Goal: Check status

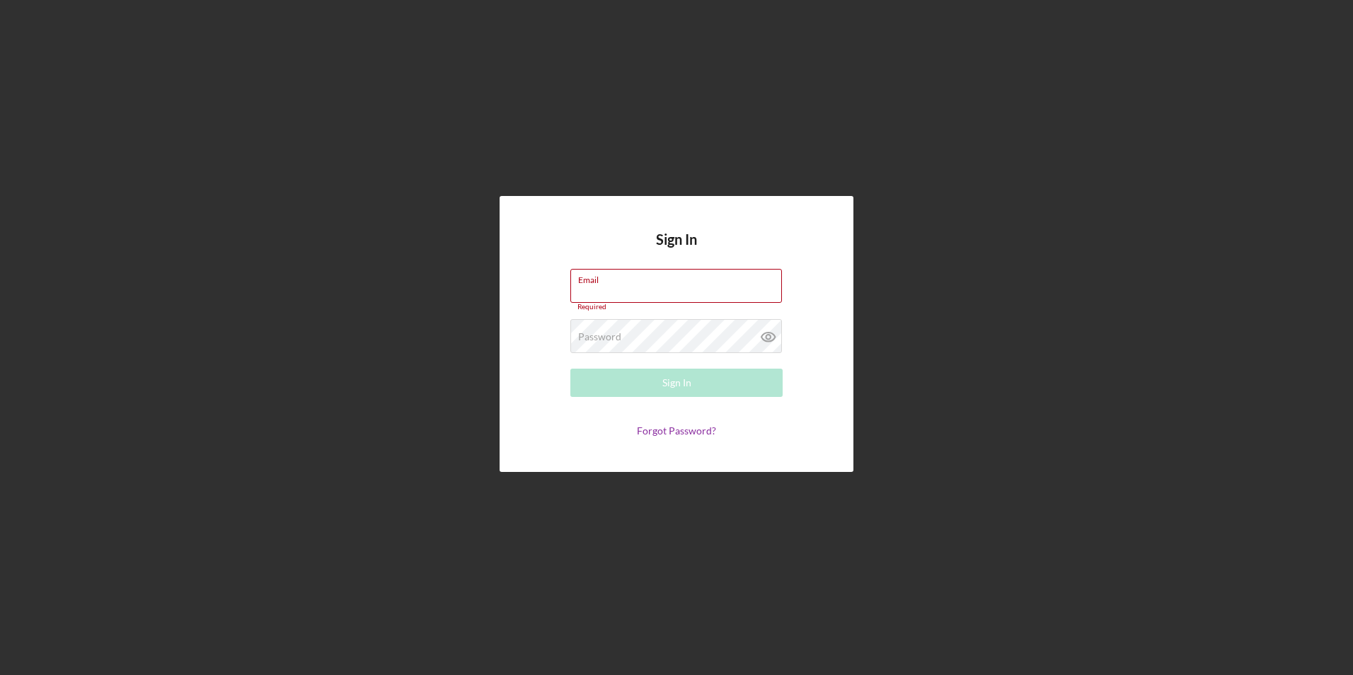
type input "[EMAIL_ADDRESS][DOMAIN_NAME]"
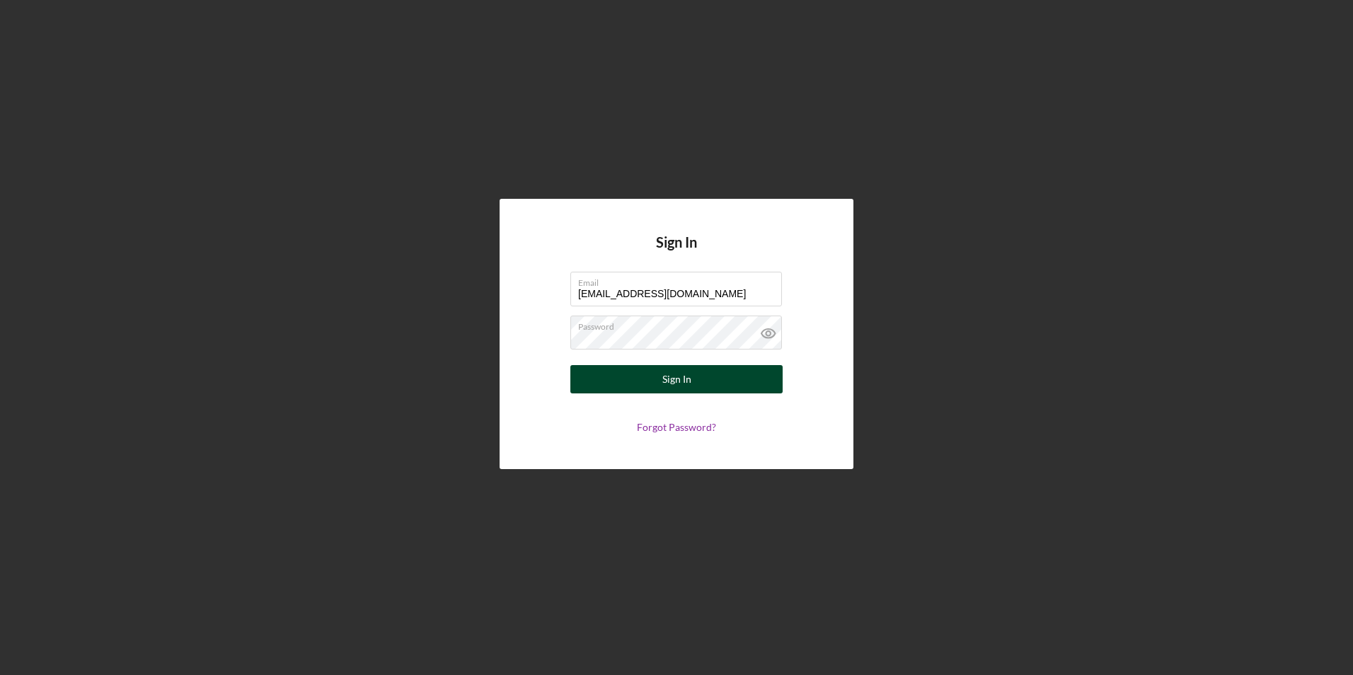
click at [646, 383] on button "Sign In" at bounding box center [676, 379] width 212 height 28
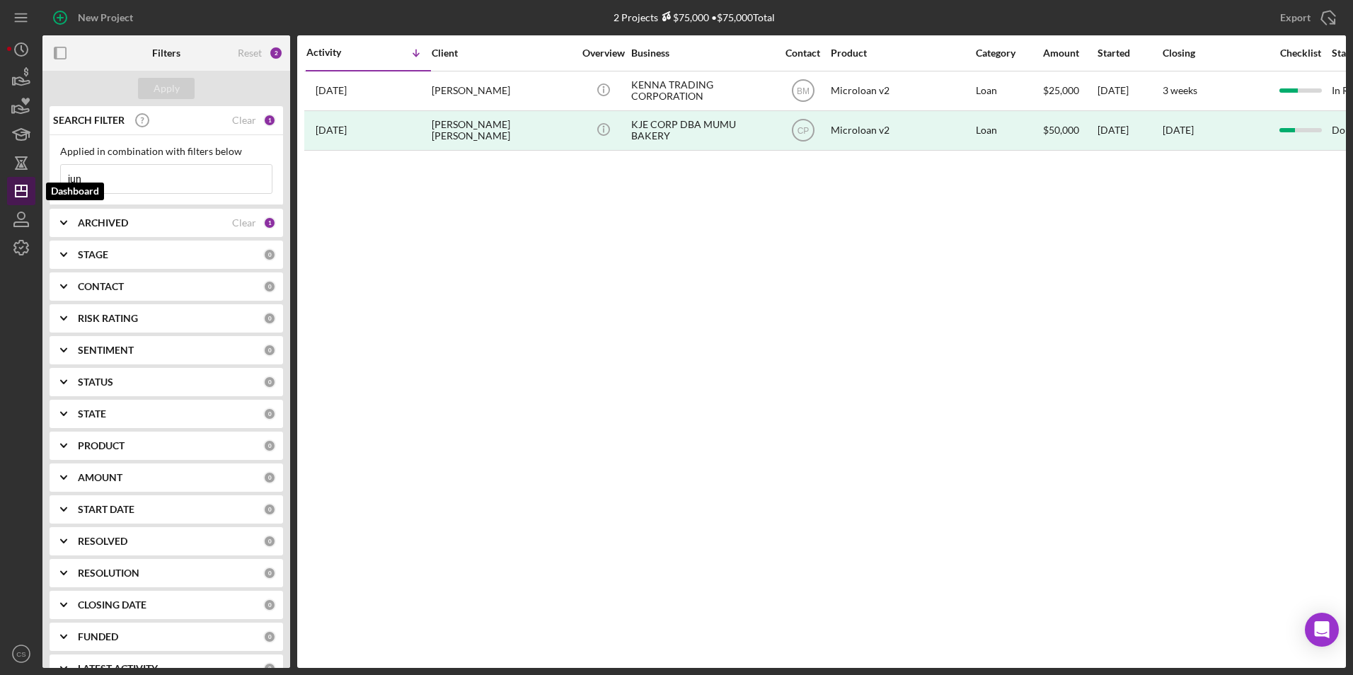
drag, startPoint x: 81, startPoint y: 191, endPoint x: 14, endPoint y: 204, distance: 67.7
click at [14, 204] on div "New Project 2 Projects $75,000 • $75,000 Total jun Export Icon/Export Filters R…" at bounding box center [676, 334] width 1339 height 668
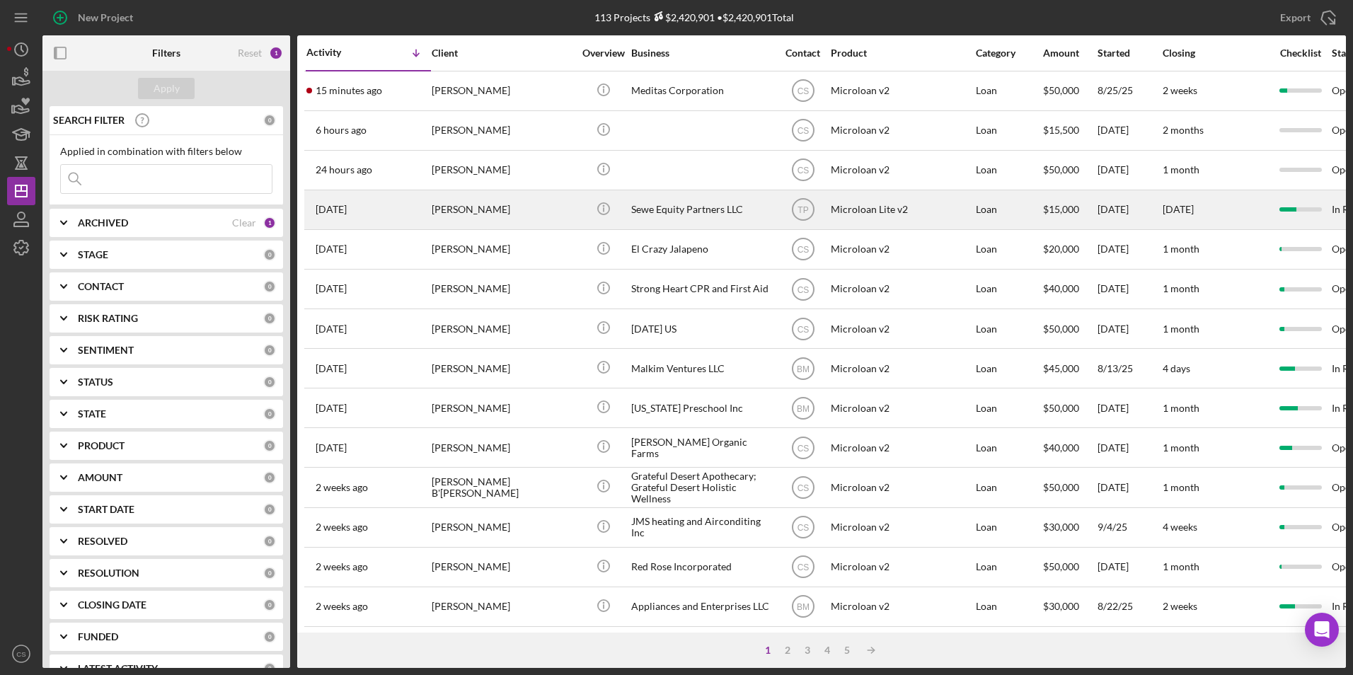
click at [673, 212] on div "Sewe Equity Partners LLC" at bounding box center [702, 210] width 142 height 38
